Goal: Transaction & Acquisition: Register for event/course

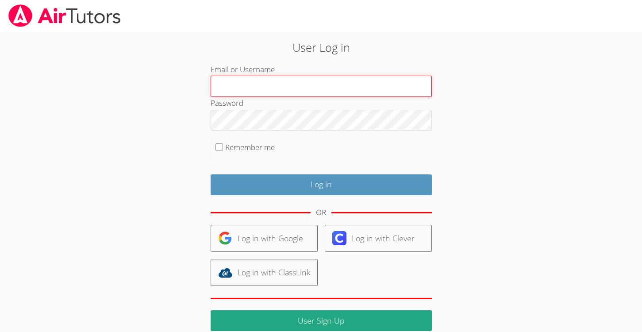
click at [287, 88] on input "Email or Username" at bounding box center [321, 86] width 221 height 21
type input "[EMAIL_ADDRESS][DOMAIN_NAME]"
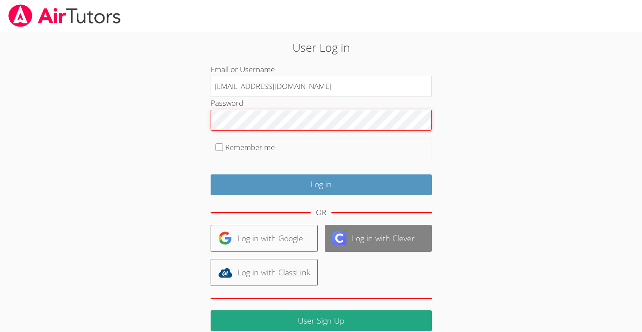
scroll to position [24, 0]
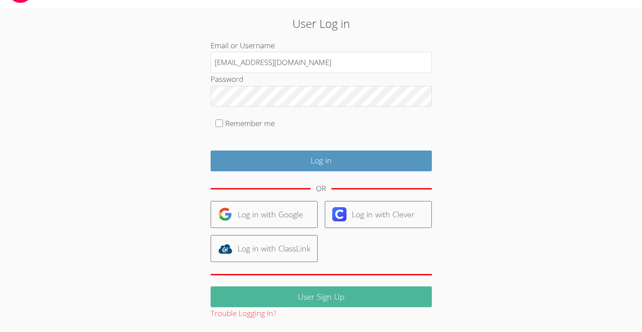
click at [321, 297] on link "User Sign Up" at bounding box center [321, 296] width 221 height 21
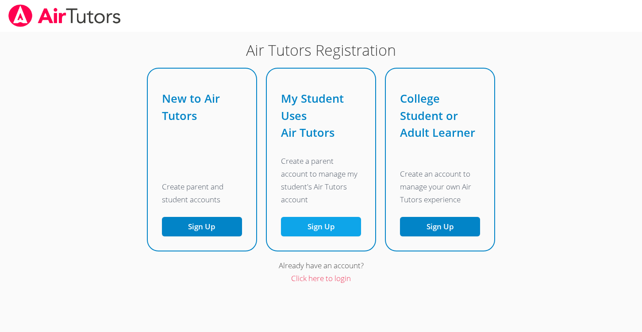
click at [309, 224] on link "Sign Up" at bounding box center [321, 227] width 80 height 20
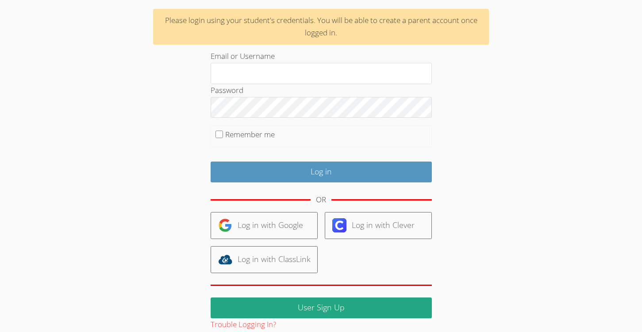
scroll to position [65, 0]
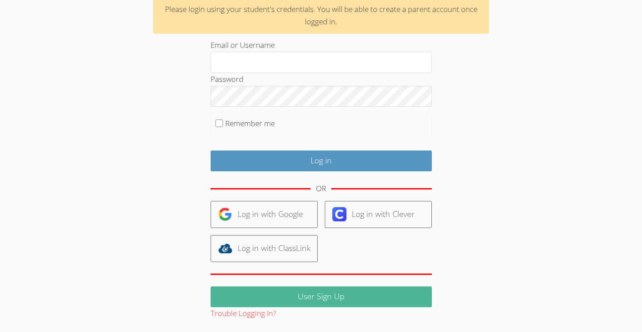
click at [328, 299] on link "User Sign Up" at bounding box center [321, 296] width 221 height 21
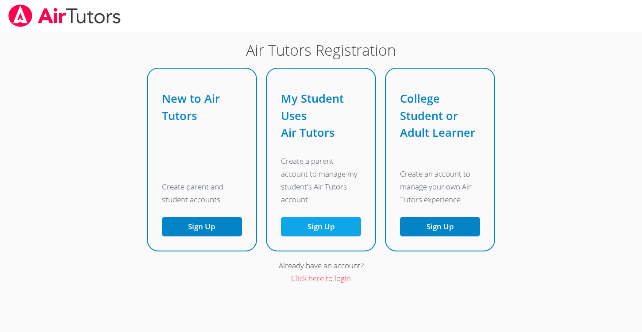
click at [320, 223] on link "Sign Up" at bounding box center [321, 227] width 80 height 20
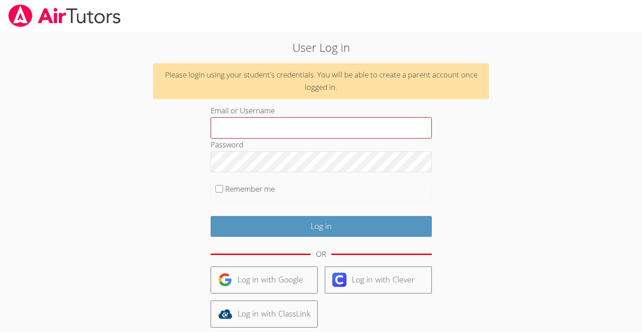
click at [290, 123] on input "Email or Username" at bounding box center [321, 127] width 221 height 21
type input "[EMAIL_ADDRESS][DOMAIN_NAME]"
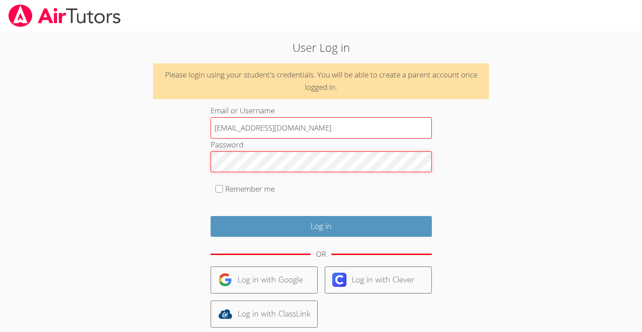
click at [211, 216] on input "Log in" at bounding box center [321, 226] width 221 height 21
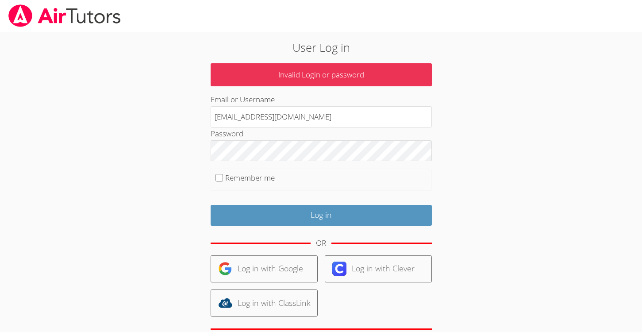
click at [312, 76] on p "Invalid Login or password" at bounding box center [321, 74] width 221 height 23
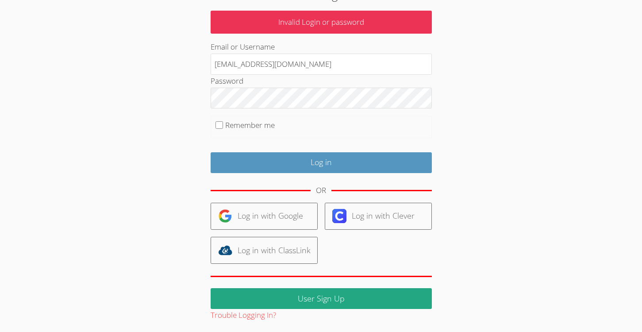
scroll to position [54, 0]
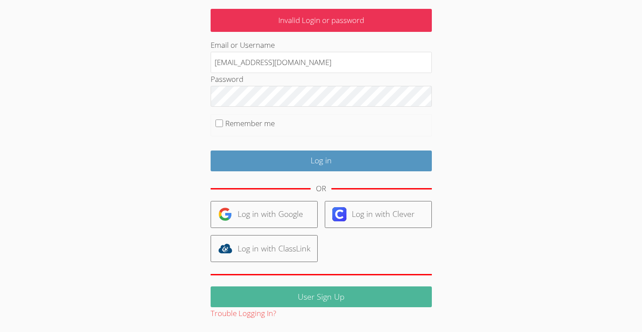
click at [319, 295] on link "User Sign Up" at bounding box center [321, 296] width 221 height 21
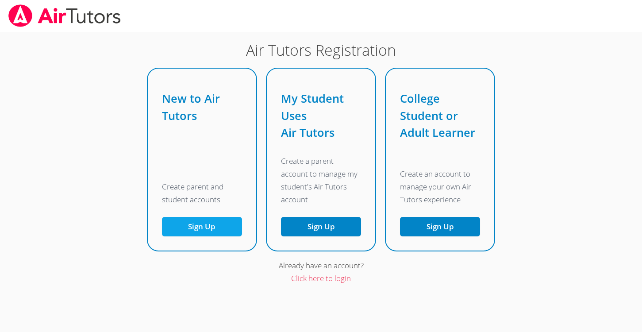
click at [193, 225] on button "Sign Up" at bounding box center [202, 227] width 80 height 20
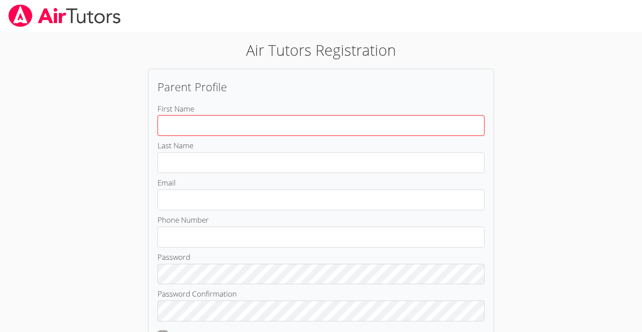
click at [204, 128] on input "First Name" at bounding box center [320, 125] width 327 height 21
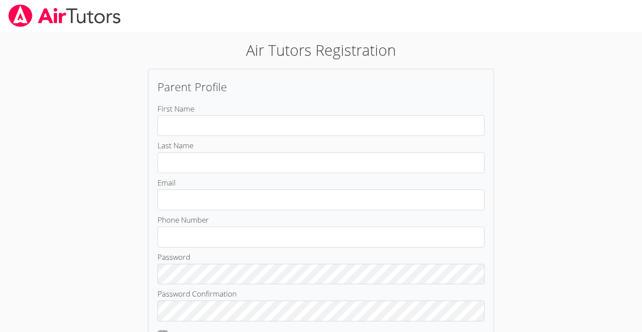
type input "[PERSON_NAME]"
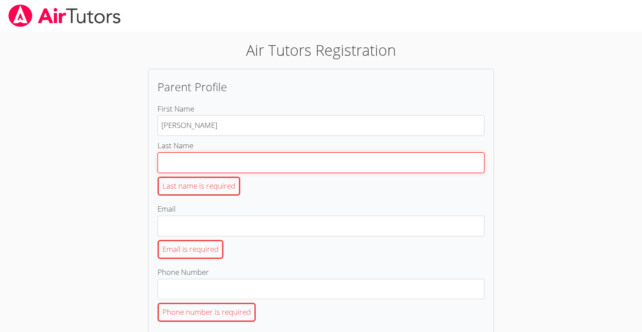
click at [211, 163] on input "Last Name Last name is required" at bounding box center [320, 162] width 327 height 21
type input "[PERSON_NAME]"
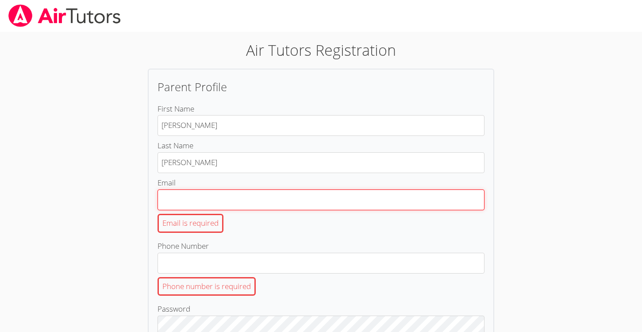
click at [217, 205] on input "Email Email is required" at bounding box center [320, 199] width 327 height 21
type input "[EMAIL_ADDRESS][DOMAIN_NAME]"
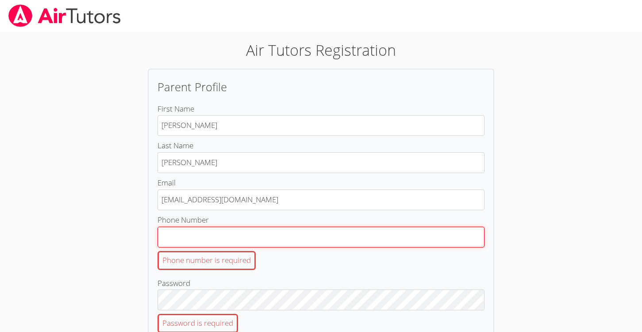
click at [223, 239] on input "Phone Number Phone number is required" at bounding box center [320, 236] width 327 height 21
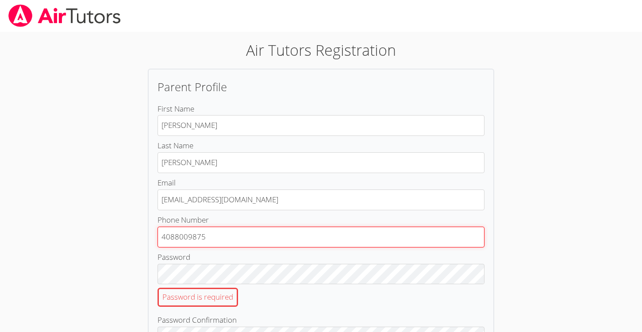
click at [161, 236] on input "4088009875" at bounding box center [320, 236] width 327 height 21
click at [194, 238] on input "[PHONE_NUMBER]" at bounding box center [320, 236] width 327 height 21
type input "[PHONE_NUMBER]"
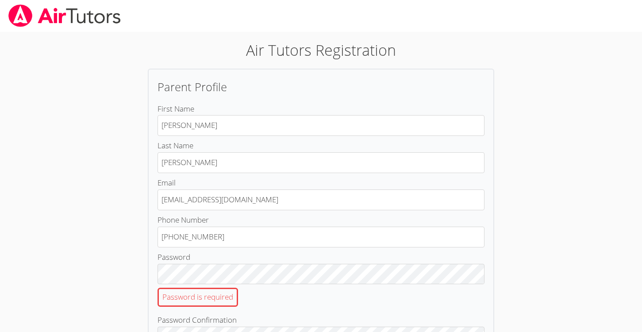
click at [326, 139] on label "Last Name [PERSON_NAME]" at bounding box center [320, 156] width 327 height 34
click at [326, 152] on input "[PERSON_NAME]" at bounding box center [320, 162] width 327 height 21
click at [514, 168] on div "Air Tutors Registration Parent Profile First Name [PERSON_NAME] Last Name [PERS…" at bounding box center [321, 273] width 462 height 468
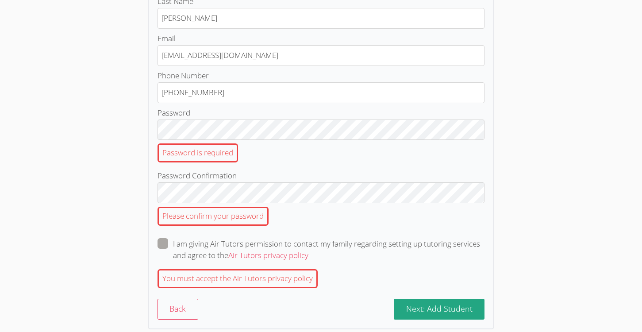
scroll to position [146, 0]
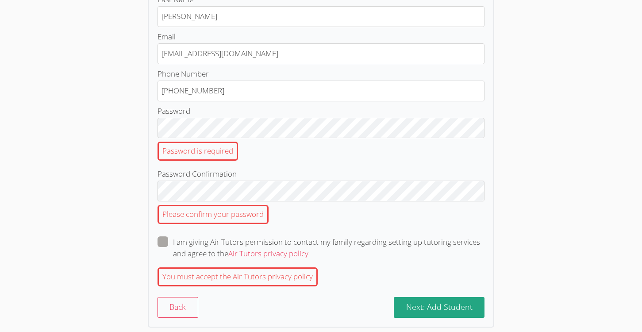
click at [222, 150] on div "Password is required" at bounding box center [197, 151] width 80 height 19
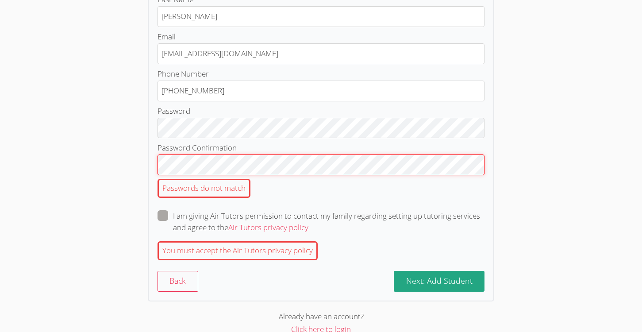
scroll to position [136, 0]
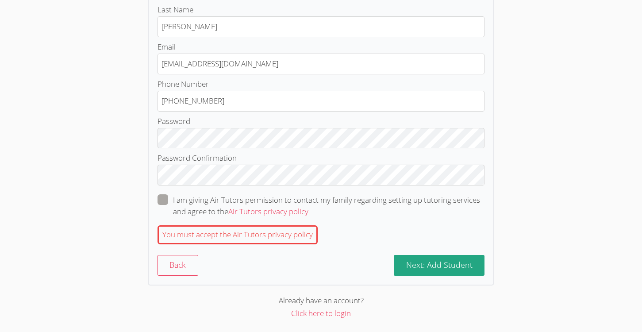
click at [161, 209] on label "I am giving Air Tutors permission to contact my family regarding setting up tut…" at bounding box center [320, 205] width 327 height 23
click at [308, 202] on input "I am giving Air Tutors permission to contact my family regarding setting up tut…" at bounding box center [312, 198] width 8 height 8
checkbox input "true"
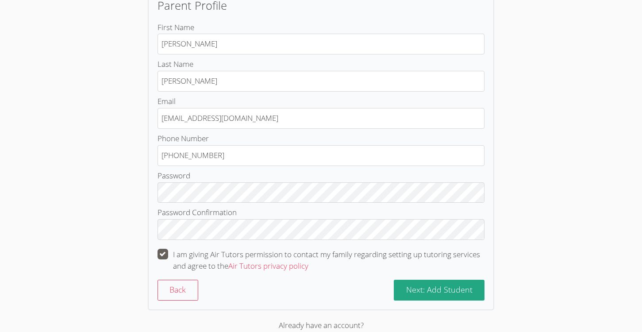
scroll to position [107, 0]
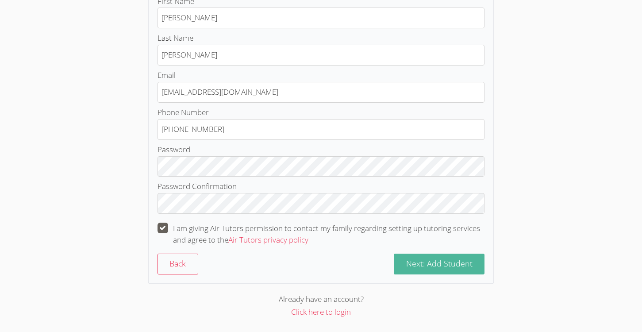
click at [446, 266] on span "Next: Add Student" at bounding box center [439, 263] width 66 height 11
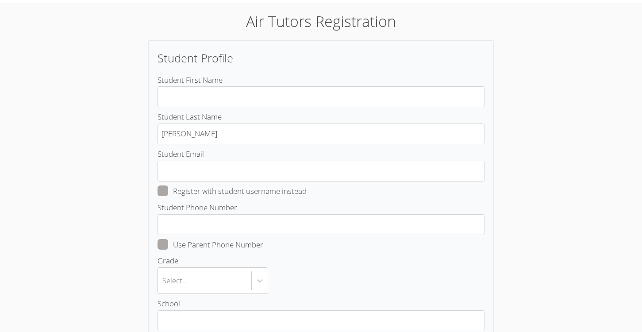
scroll to position [17, 0]
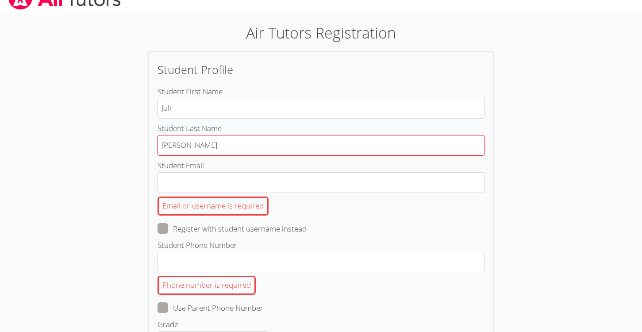
type input "[PERSON_NAME]"
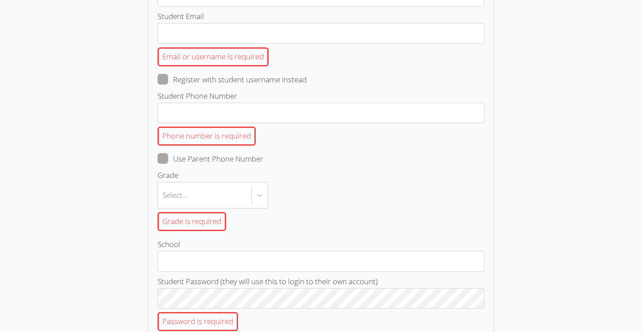
scroll to position [181, 0]
